Goal: Obtain resource: Download file/media

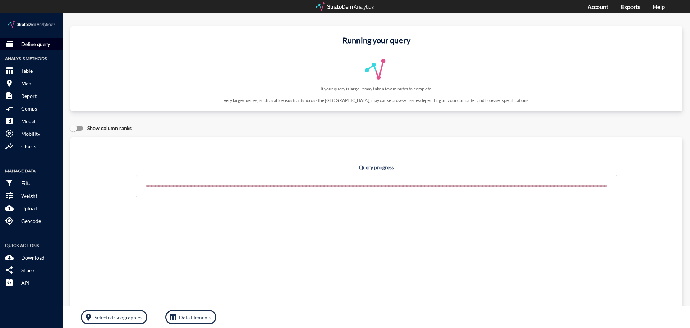
click p "Define query"
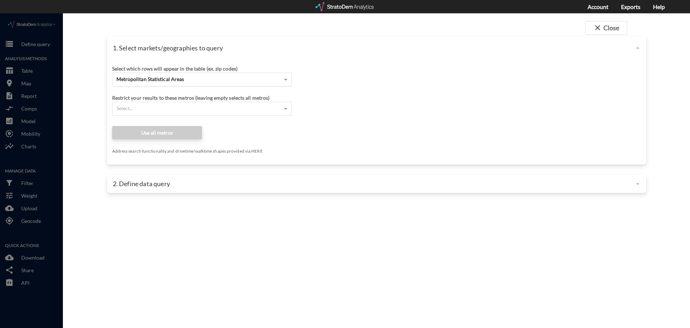
click span "Metropolitan Statistical Areas"
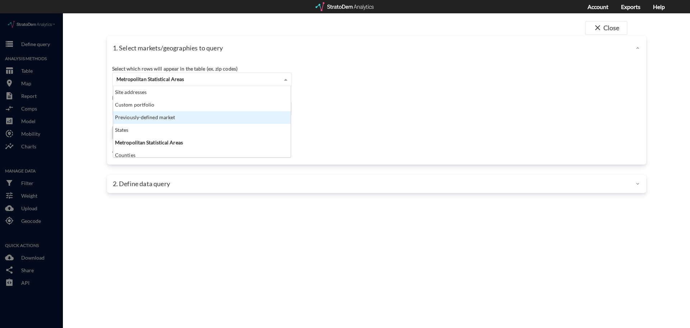
click div "Previously-defined market"
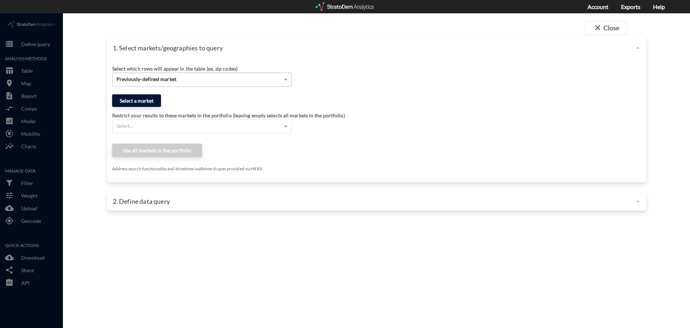
click button "Select a market"
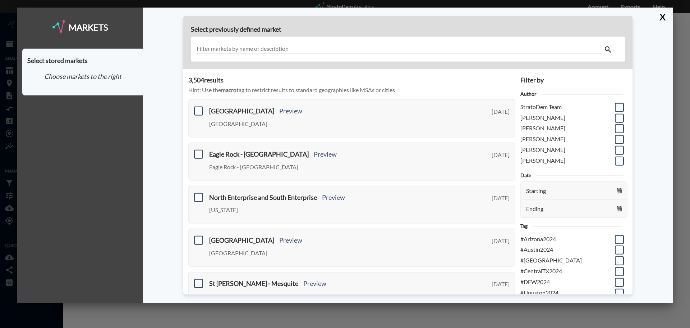
drag, startPoint x: 296, startPoint y: 49, endPoint x: 152, endPoint y: 47, distance: 144.2
click at [152, 47] on div "Select previously defined market 3,504 result s Hint: Use the macro tag to rest…" at bounding box center [408, 155] width 530 height 295
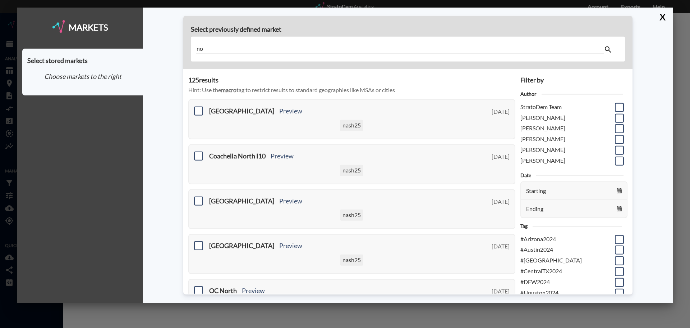
type input "n"
type input "l"
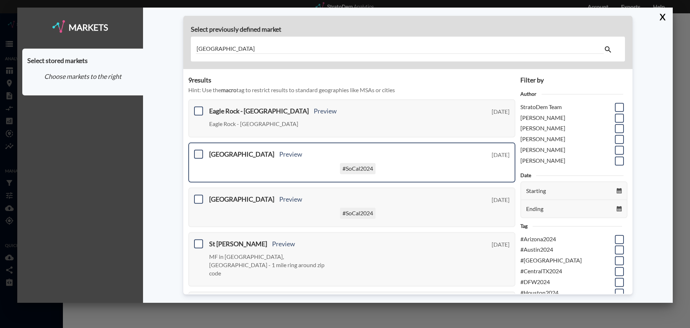
type input "los angeles"
click at [199, 151] on span at bounding box center [198, 154] width 9 height 9
click at [198, 151] on input "checkbox" at bounding box center [198, 151] width 0 height 0
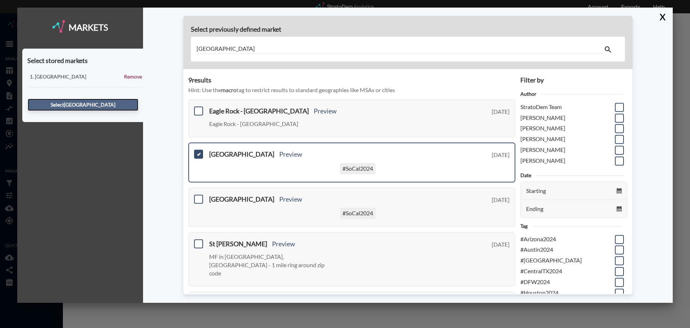
click at [103, 103] on button "Select North Los Angeles" at bounding box center [83, 105] width 111 height 12
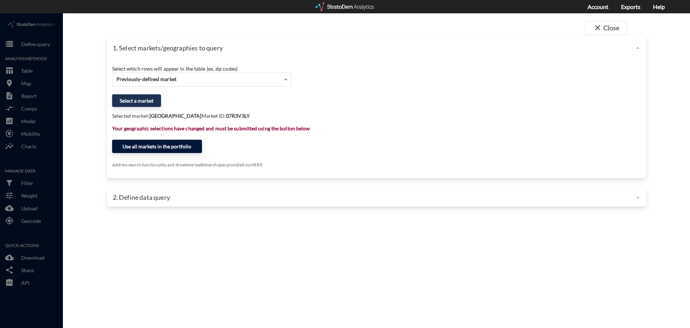
click button "Use all markets in the portfolio"
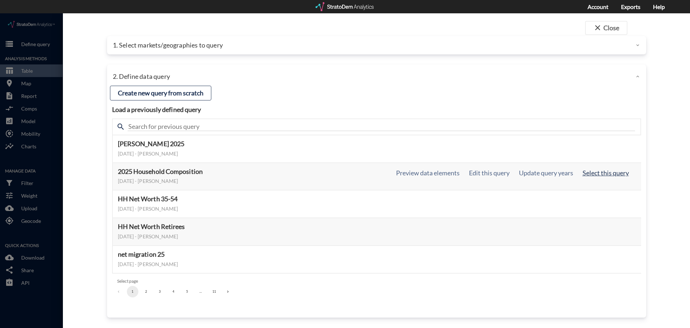
click button "Select this query"
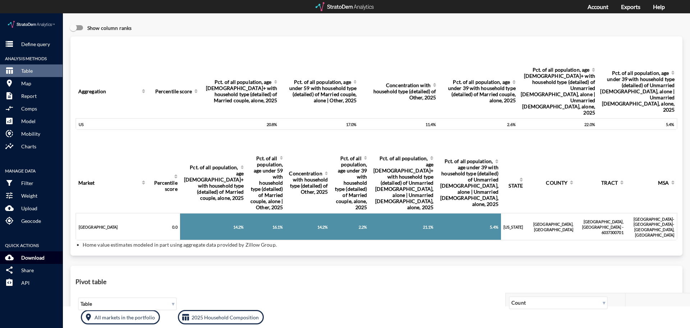
click p "Download"
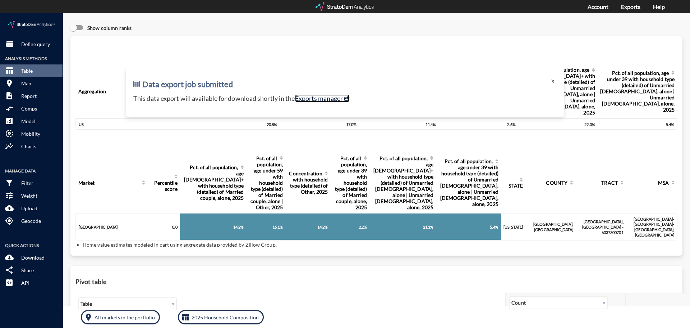
click link "Exports manager"
click p "Define query"
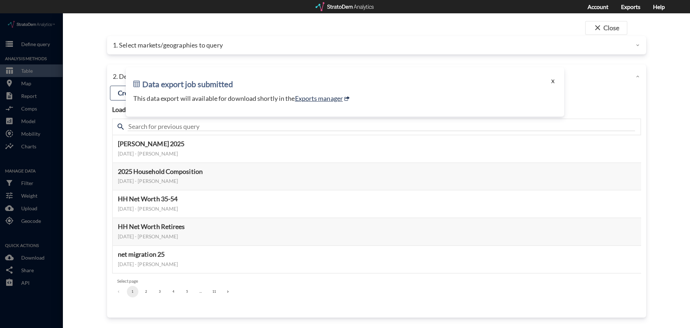
click button "X"
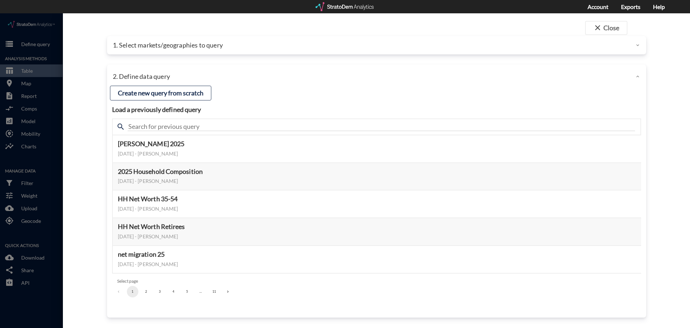
click div
click p "1. Select markets/geographies to query"
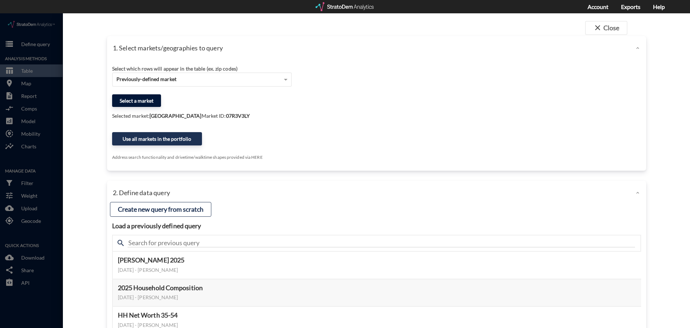
click button "Select a market"
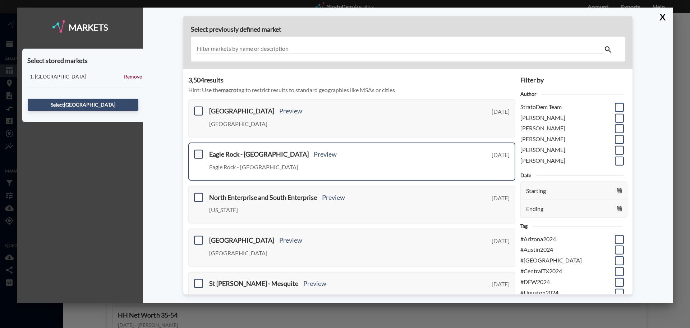
click at [198, 153] on span at bounding box center [198, 154] width 9 height 9
click at [198, 151] on input "checkbox" at bounding box center [198, 151] width 0 height 0
click at [116, 105] on button "Select Eagle Rock - Los Angeles" at bounding box center [83, 105] width 111 height 12
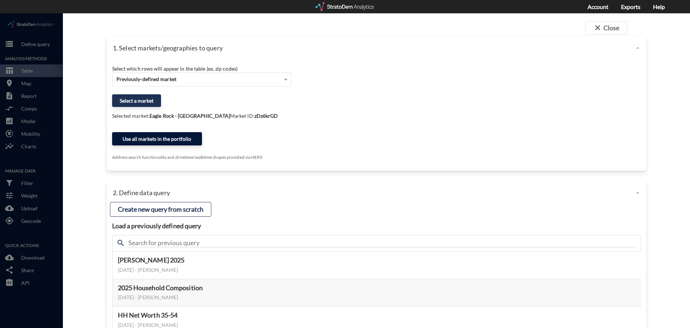
click button "Use all markets in the portfolio"
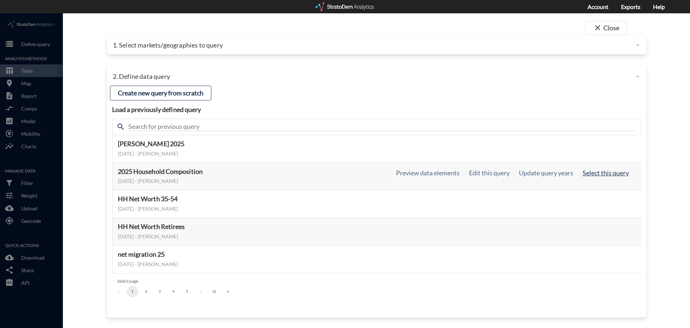
click button "Select this query"
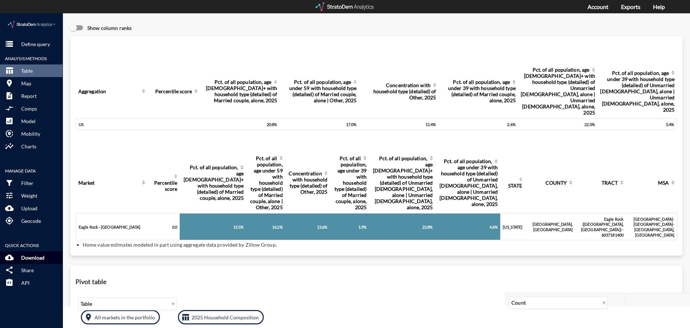
click p "Download"
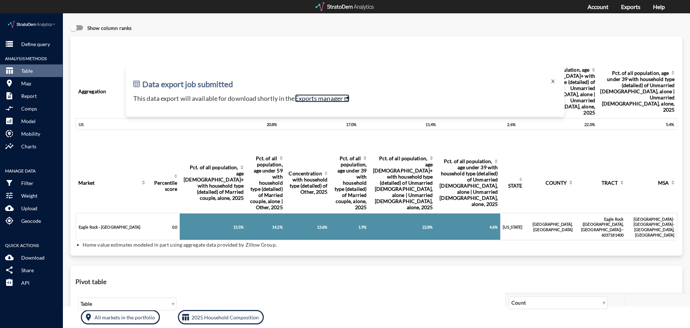
click link "Exports manager"
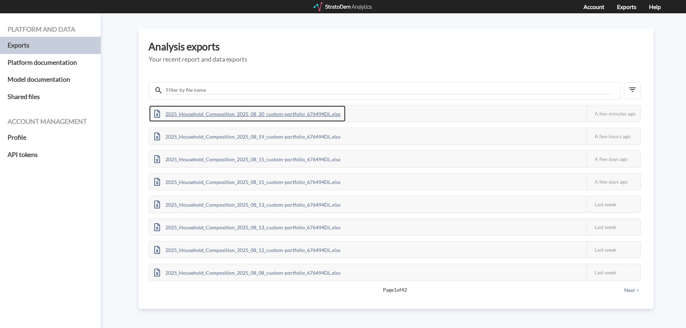
click at [323, 113] on div "2025_Household_Composition_2025_08_20_custom-portfolio_676494DL.xlsx" at bounding box center [247, 113] width 196 height 16
click at [317, 111] on div "2025_Household_Composition_2025_08_20_custom-portfolio_676494DL.xlsx" at bounding box center [247, 113] width 196 height 16
click at [309, 113] on div "2025_Household_Composition_2025_08_20_custom-portfolio_676494DL.xlsx" at bounding box center [247, 113] width 196 height 16
